Goal: Task Accomplishment & Management: Use online tool/utility

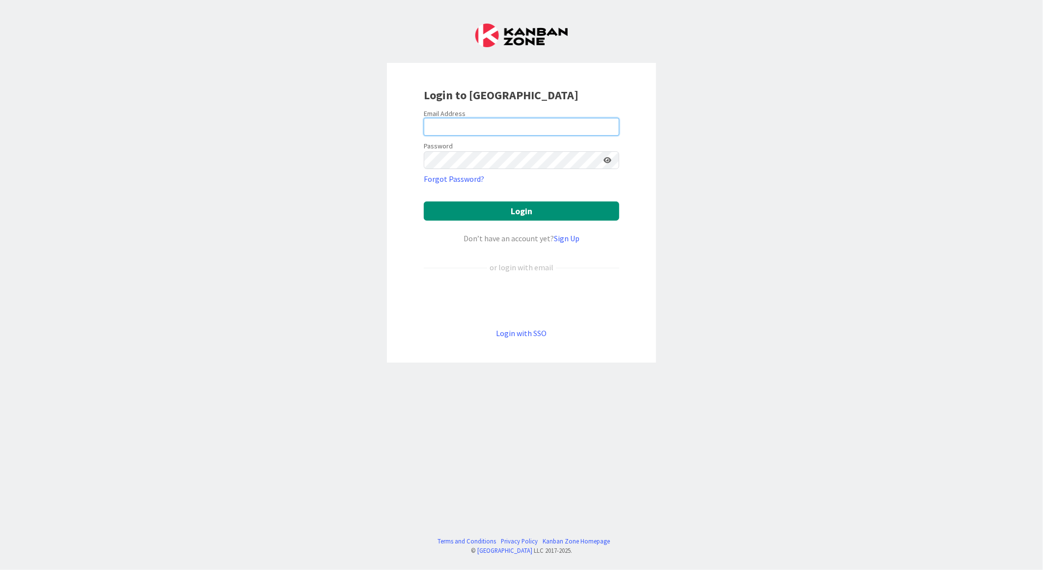
click at [462, 127] on input "email" at bounding box center [521, 127] width 195 height 18
type input "[EMAIL_ADDRESS][PERSON_NAME][DOMAIN_NAME]"
click at [424, 201] on button "Login" at bounding box center [521, 210] width 195 height 19
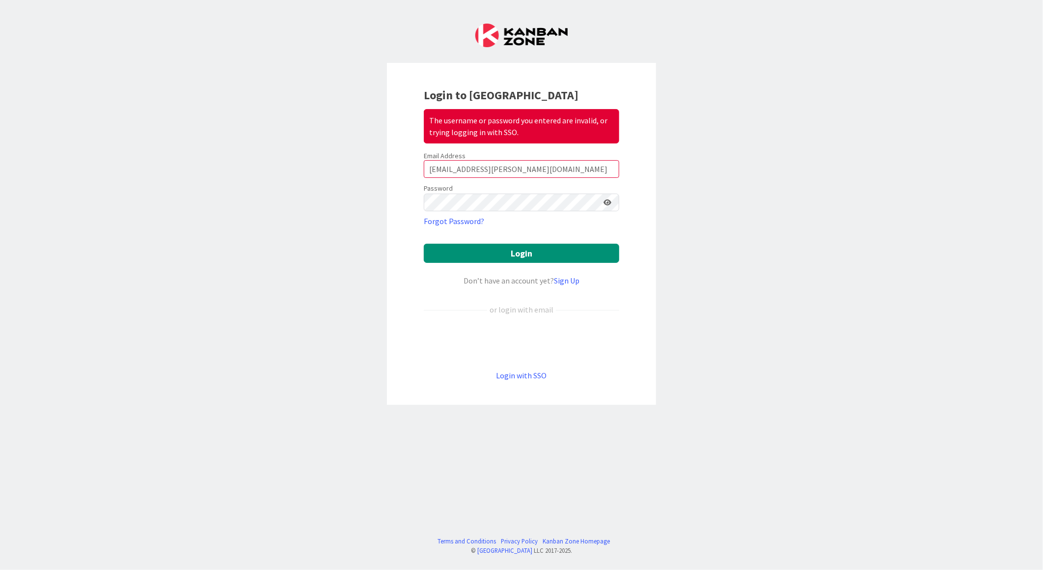
click at [610, 201] on icon at bounding box center [608, 202] width 8 height 7
click at [424, 244] on button "Login" at bounding box center [521, 253] width 195 height 19
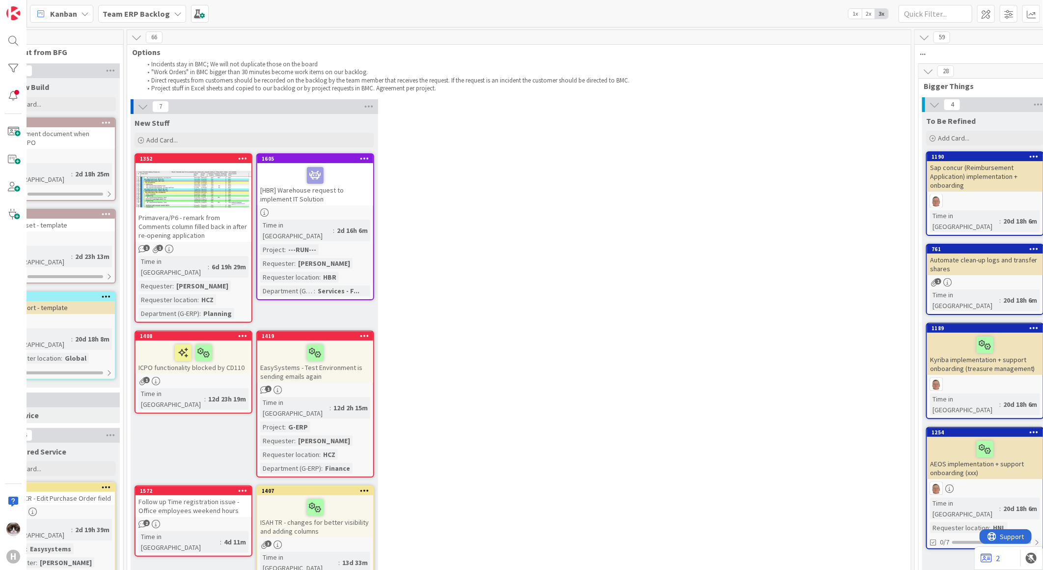
scroll to position [0, 160]
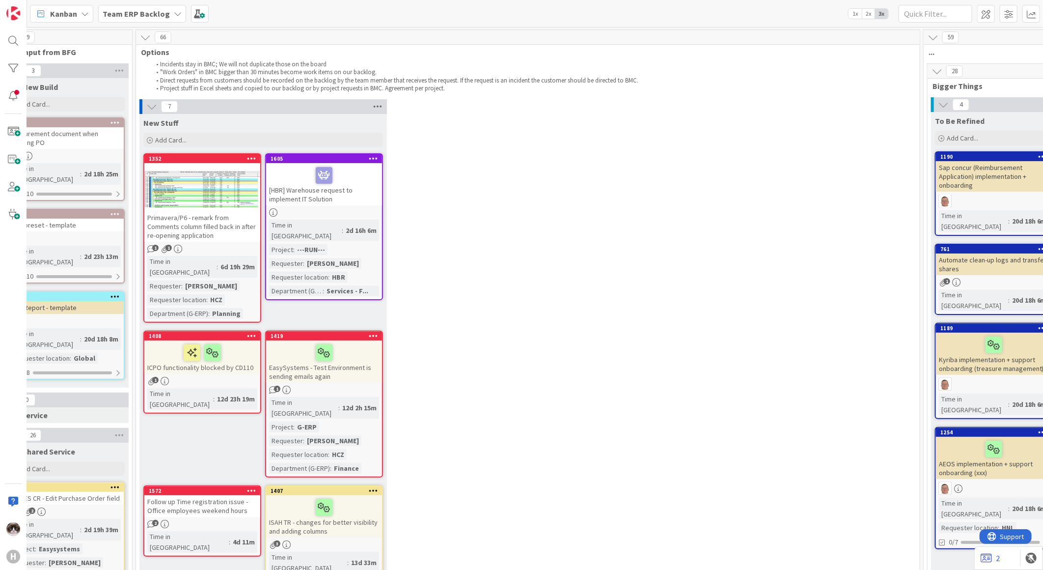
click at [380, 105] on icon at bounding box center [377, 106] width 13 height 15
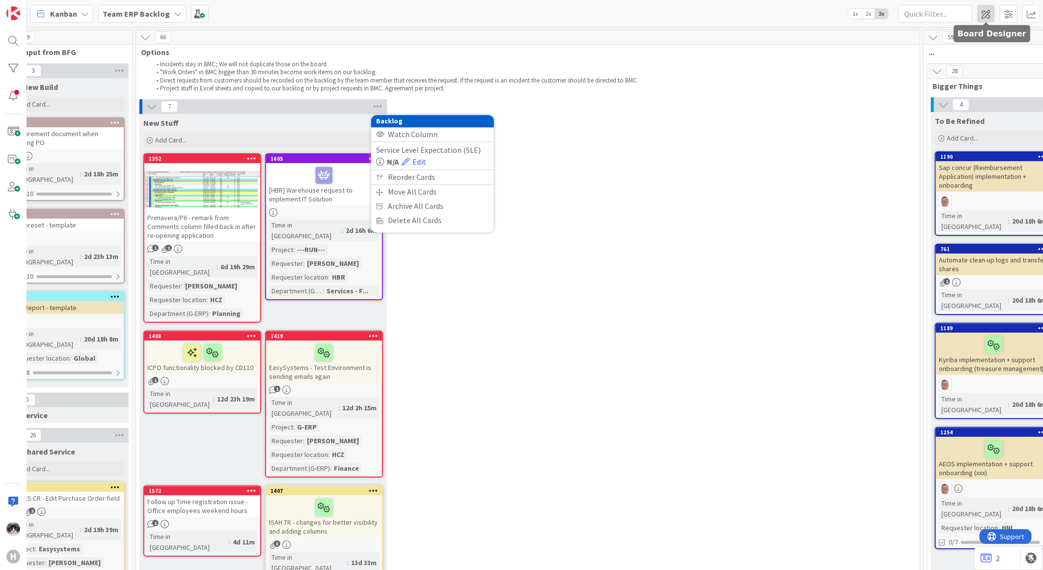
click at [991, 10] on span at bounding box center [986, 14] width 18 height 18
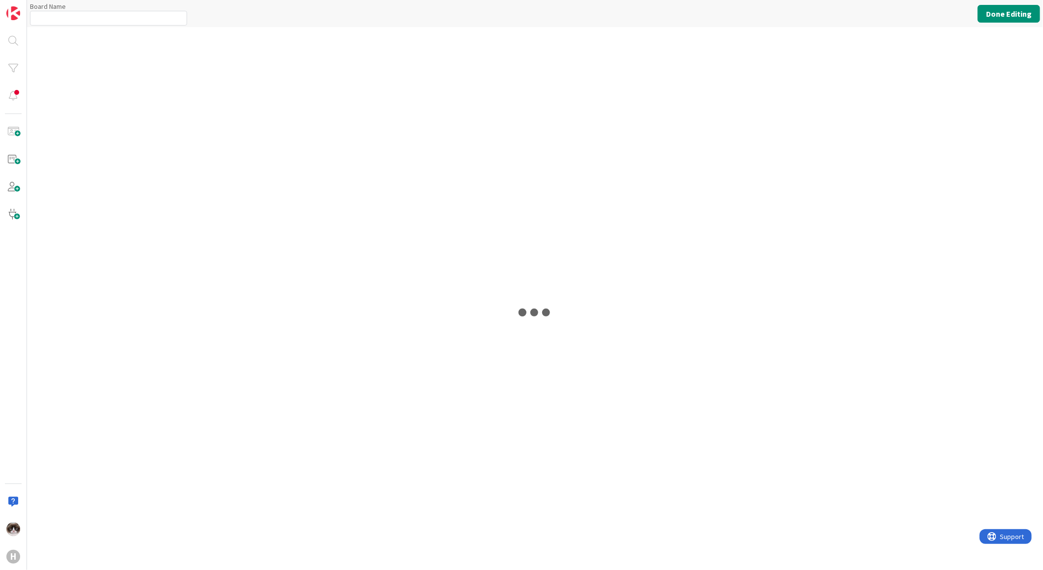
type input "Team ERP Backlog"
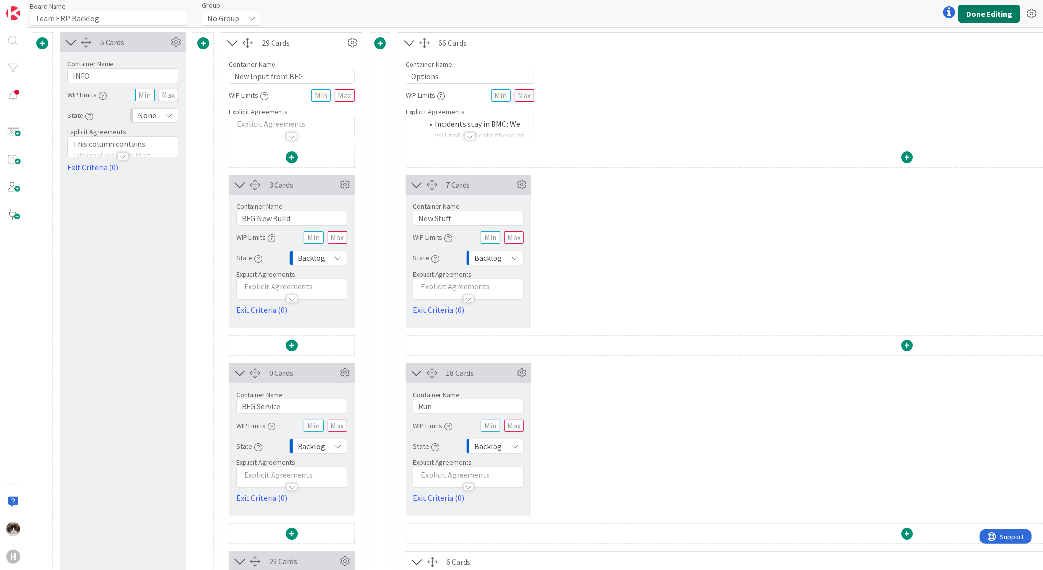
click at [975, 13] on button "Done Editing" at bounding box center [989, 14] width 62 height 18
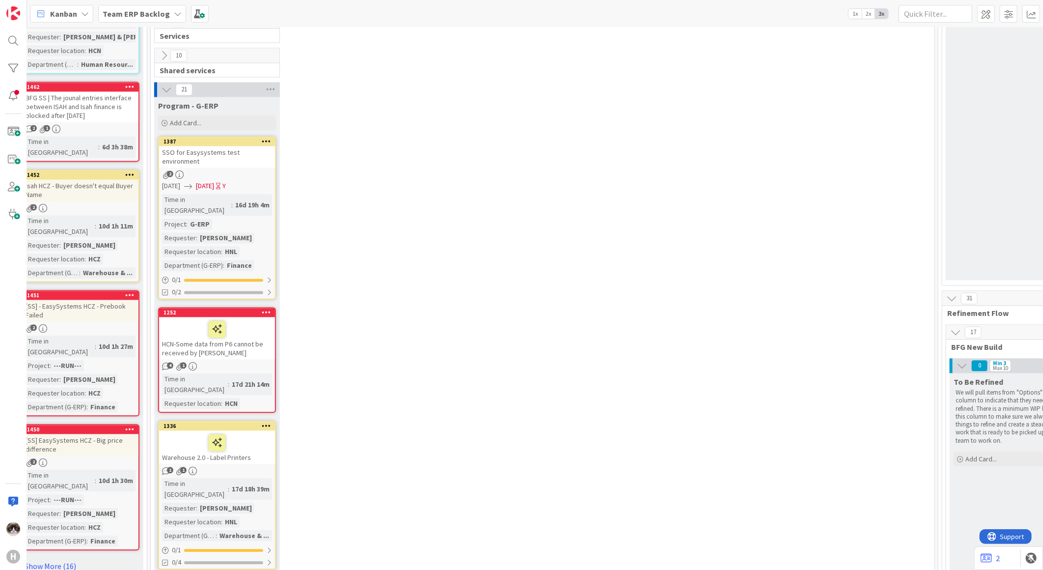
scroll to position [1091, 145]
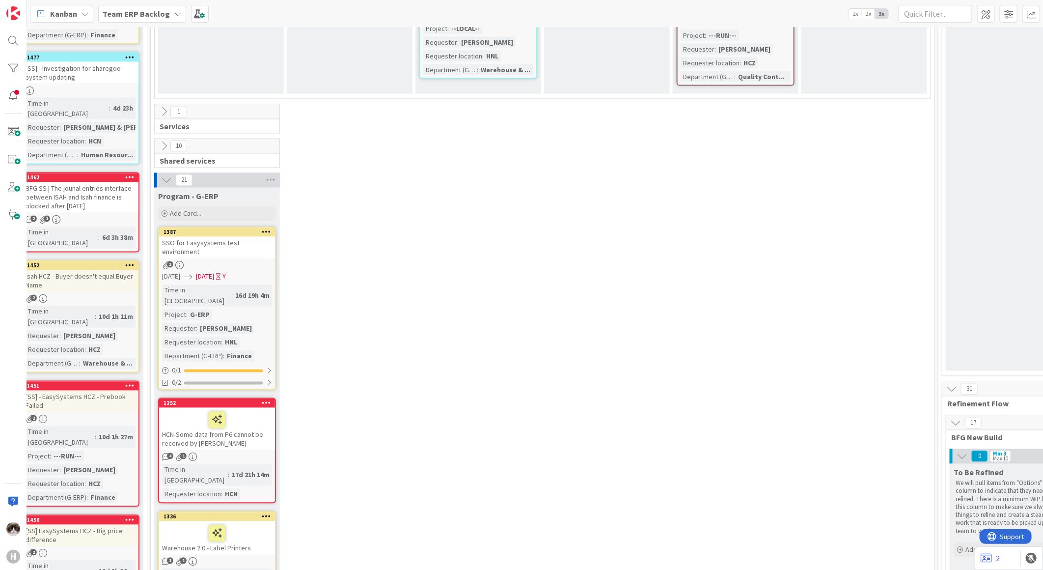
click at [161, 141] on icon at bounding box center [164, 146] width 11 height 11
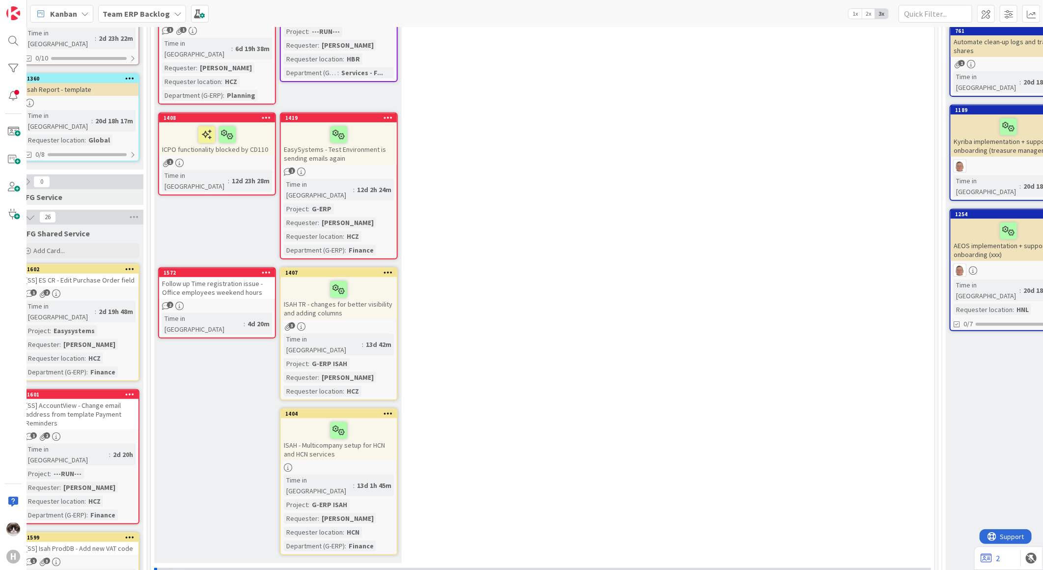
scroll to position [0, 145]
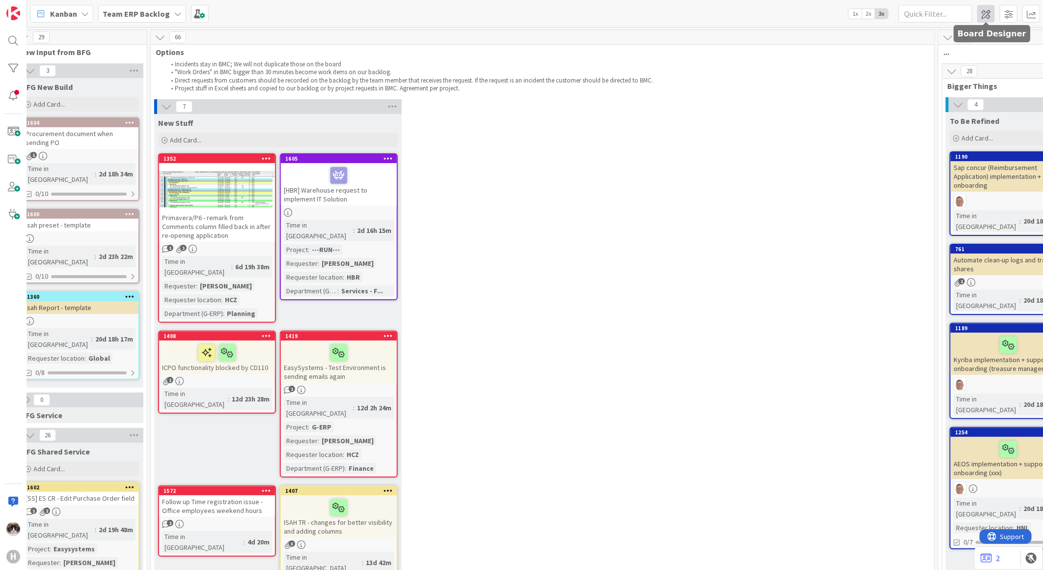
click at [986, 17] on span at bounding box center [986, 14] width 18 height 18
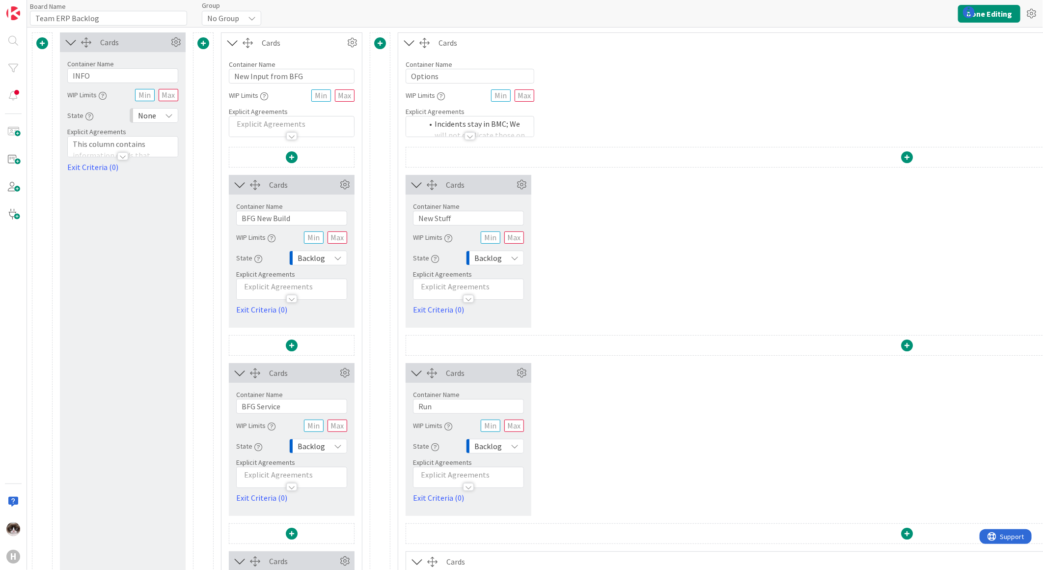
type input "Team ERP Backlog"
click at [518, 185] on icon at bounding box center [521, 184] width 15 height 15
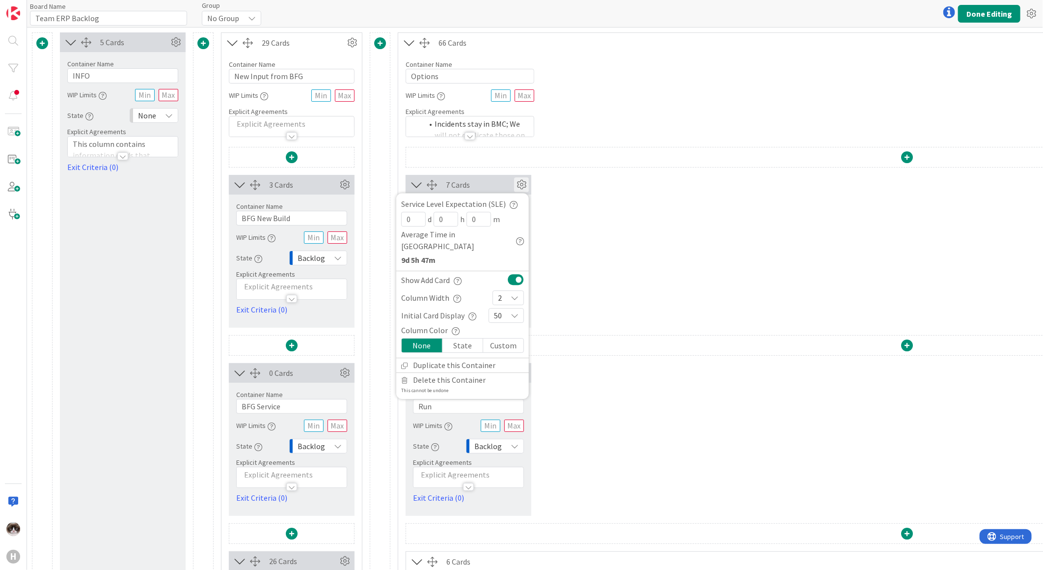
click at [511, 294] on icon at bounding box center [515, 298] width 8 height 8
click at [503, 418] on icon at bounding box center [502, 425] width 8 height 15
click at [590, 239] on div "7 Cards Service Level Expectation (SLE) 0 d 0 h 0 m Average Time in Column 9d 5…" at bounding box center [907, 251] width 1003 height 153
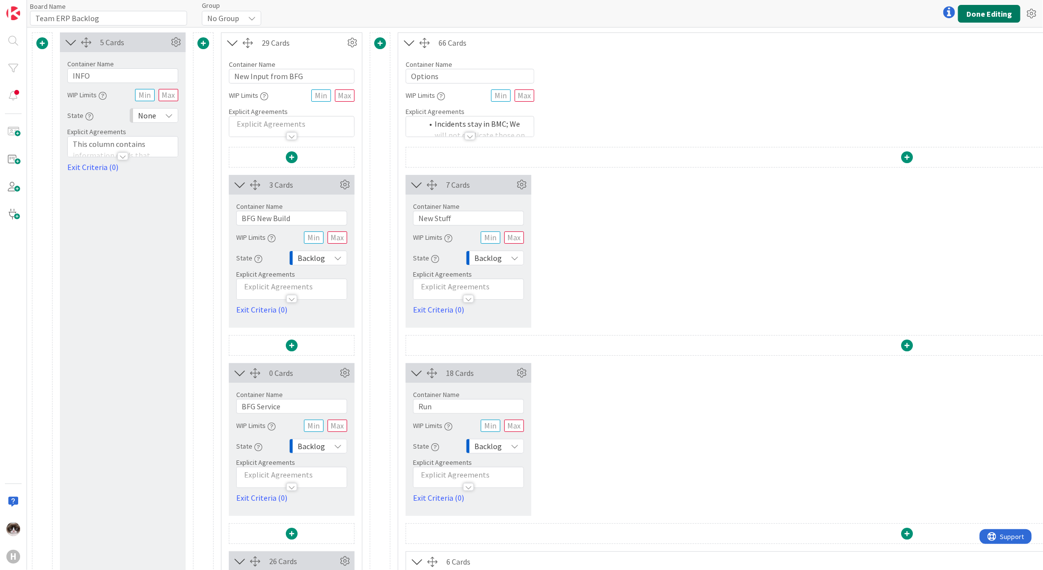
click at [987, 21] on button "Done Editing" at bounding box center [989, 14] width 62 height 18
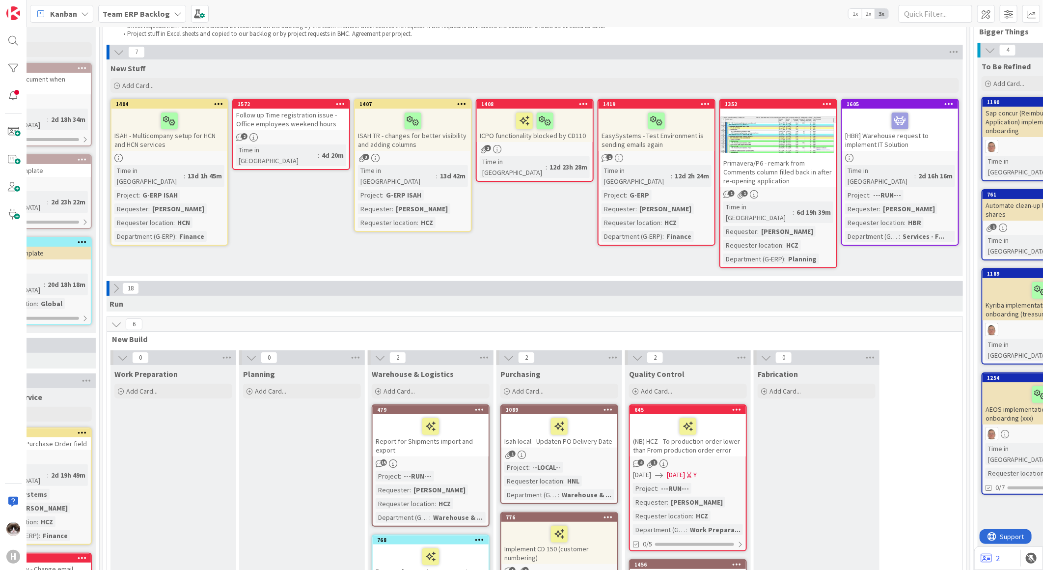
scroll to position [0, 193]
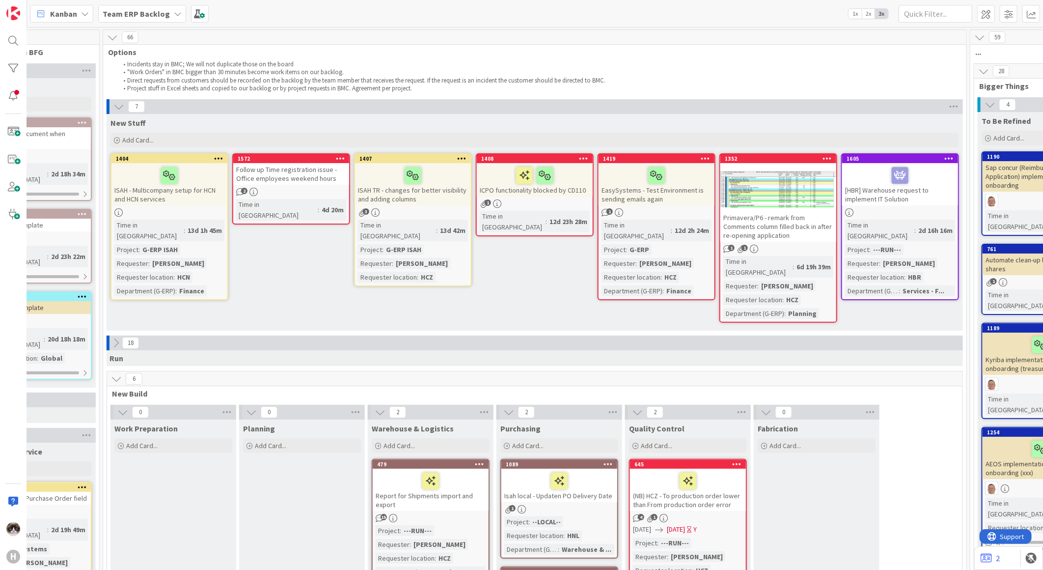
click at [946, 106] on div "7" at bounding box center [535, 106] width 857 height 15
click at [948, 109] on icon at bounding box center [953, 106] width 13 height 15
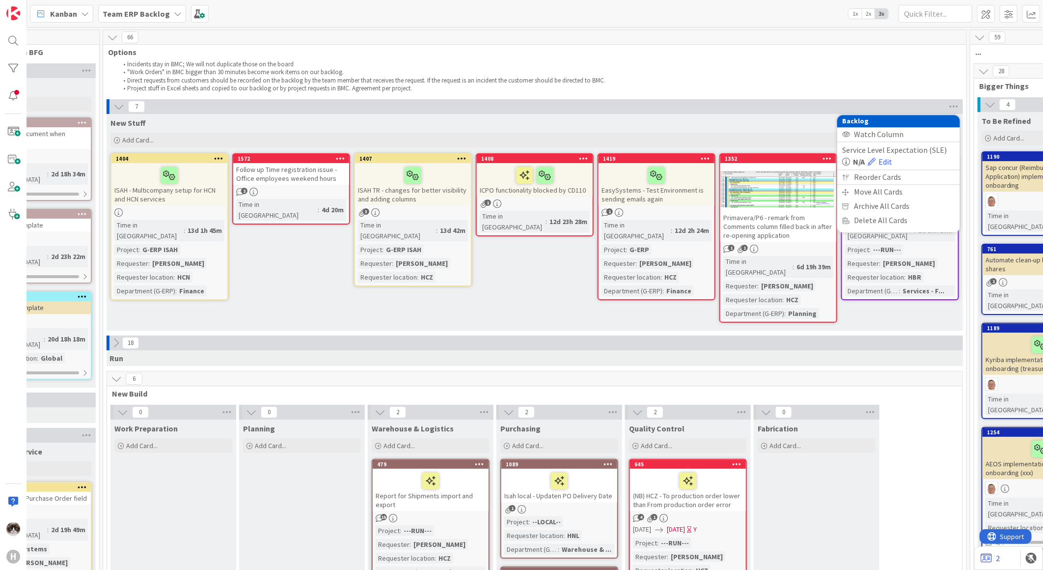
click at [943, 92] on div "Incidents stay in BMC; We will not duplicate those on the board "Work Orders" i…" at bounding box center [531, 76] width 851 height 36
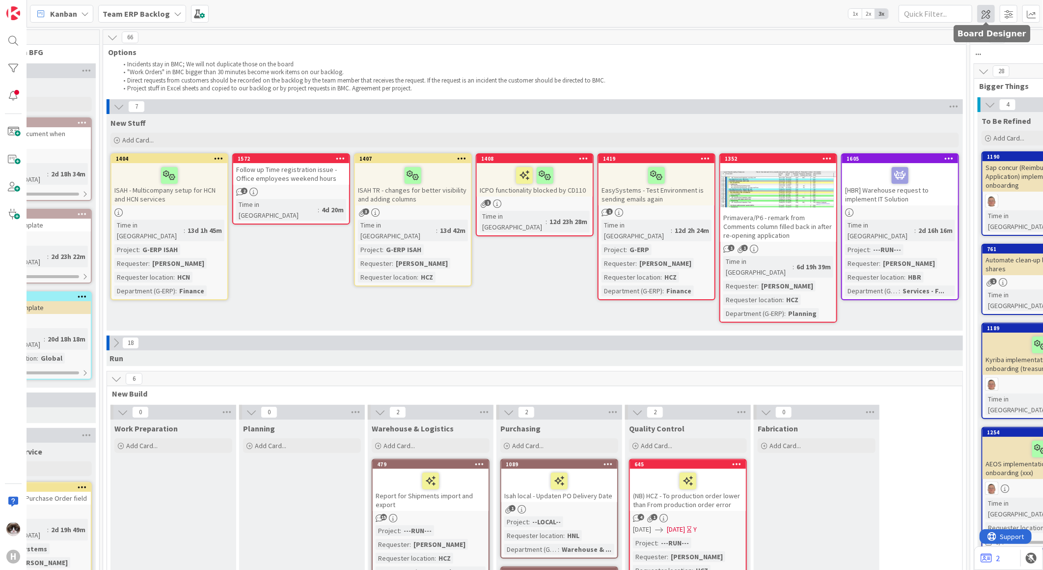
click at [985, 13] on span at bounding box center [986, 14] width 18 height 18
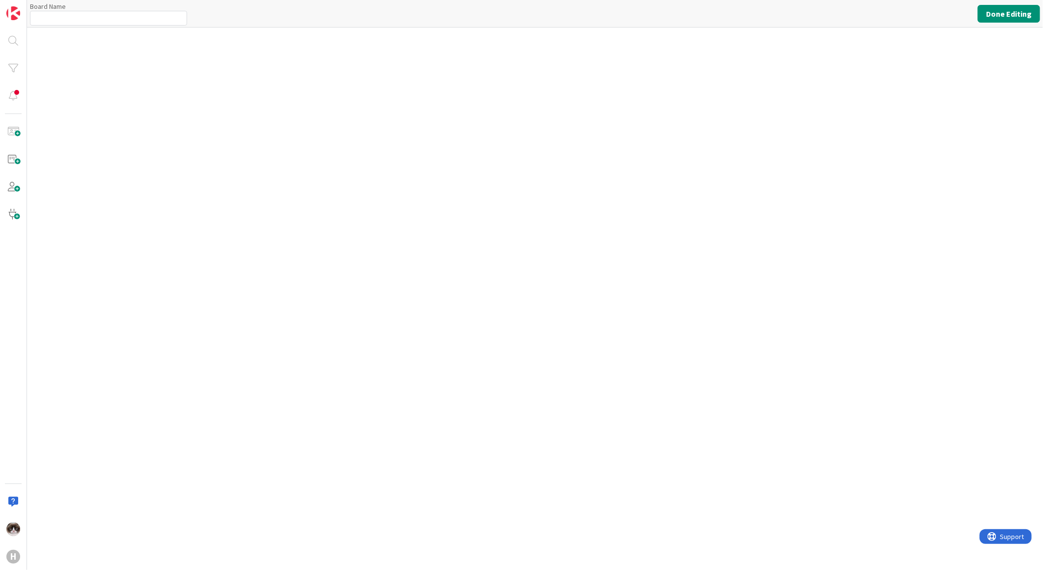
type input "Team ERP Backlog"
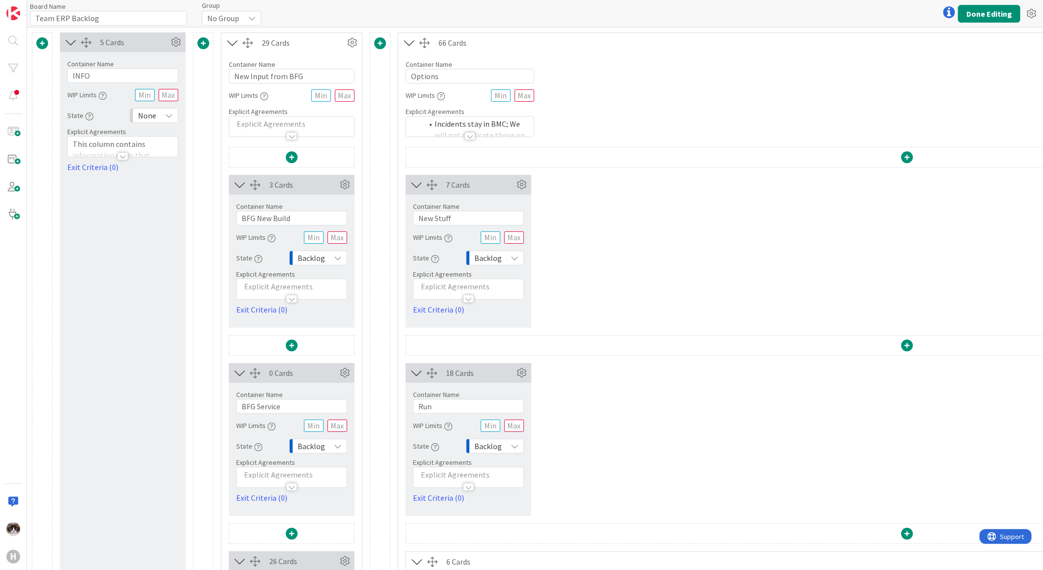
click at [513, 191] on div "7 Cards" at bounding box center [469, 185] width 126 height 20
click at [519, 189] on icon at bounding box center [521, 184] width 15 height 15
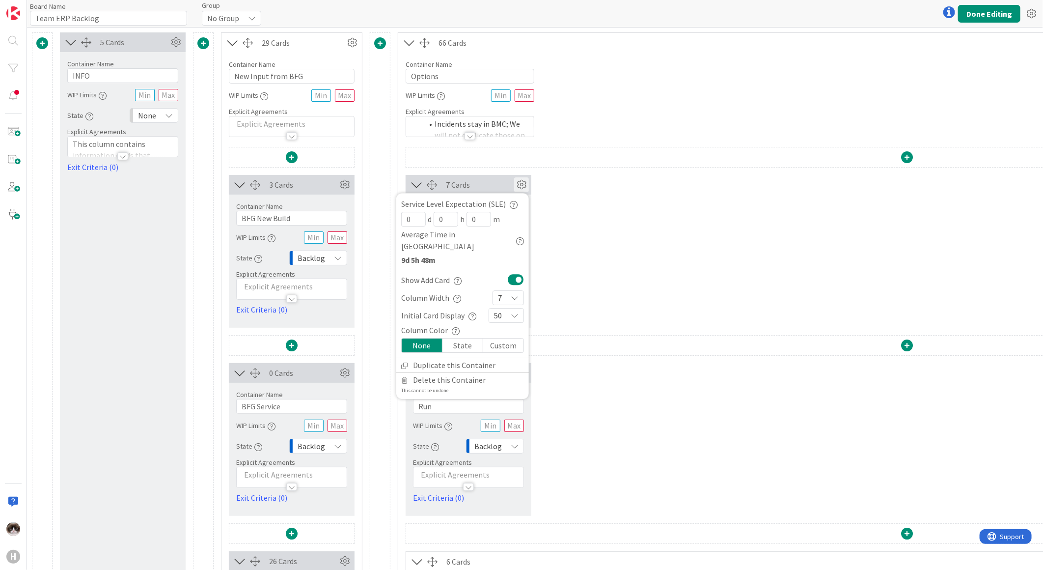
click at [517, 294] on icon at bounding box center [515, 298] width 8 height 8
click at [509, 399] on link "6" at bounding box center [508, 408] width 30 height 18
click at [584, 283] on div "7 Cards Service Level Expectation (SLE) 0 d 0 h 0 m Average Time in Column 9d 5…" at bounding box center [907, 251] width 1003 height 153
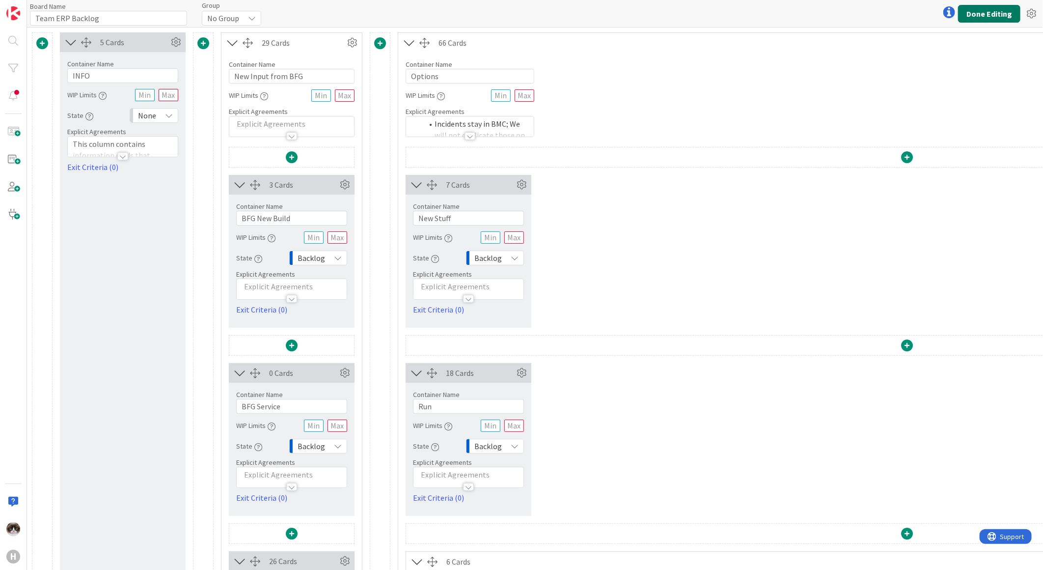
click at [992, 11] on button "Done Editing" at bounding box center [989, 14] width 62 height 18
